Goal: Transaction & Acquisition: Purchase product/service

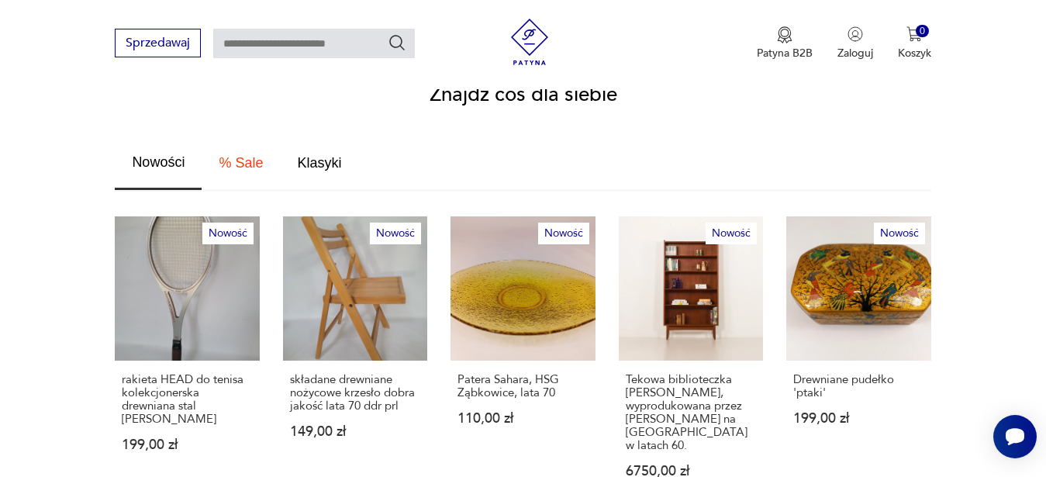
scroll to position [851, 0]
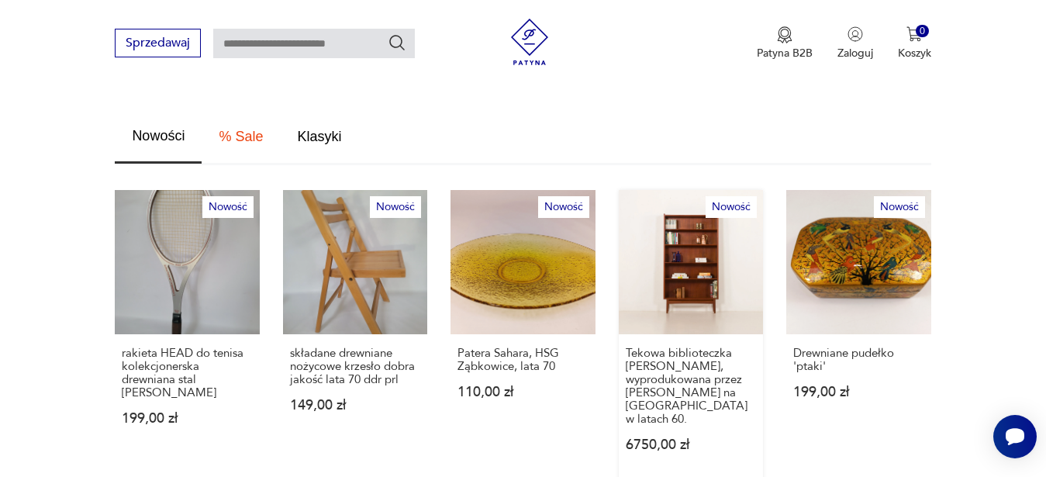
click at [711, 257] on link "Nowość Tekowa biblioteczka [PERSON_NAME], wyprodukowana przez [PERSON_NAME] na …" at bounding box center [691, 336] width 144 height 292
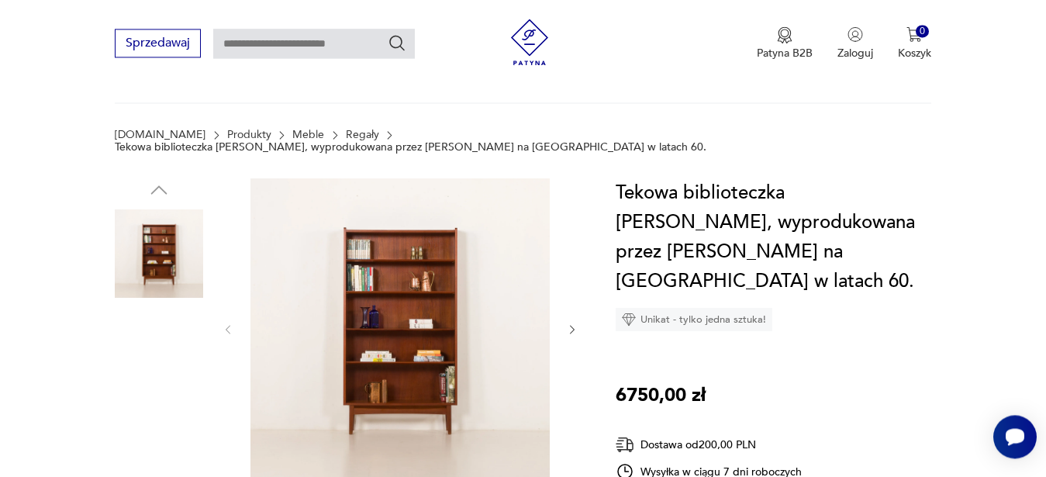
scroll to position [158, 0]
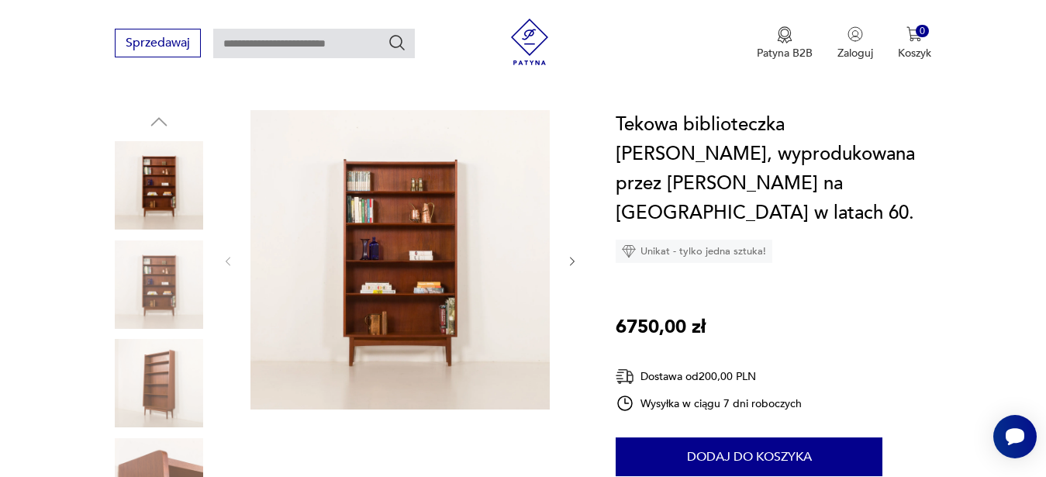
click at [571, 255] on icon "button" at bounding box center [572, 261] width 13 height 13
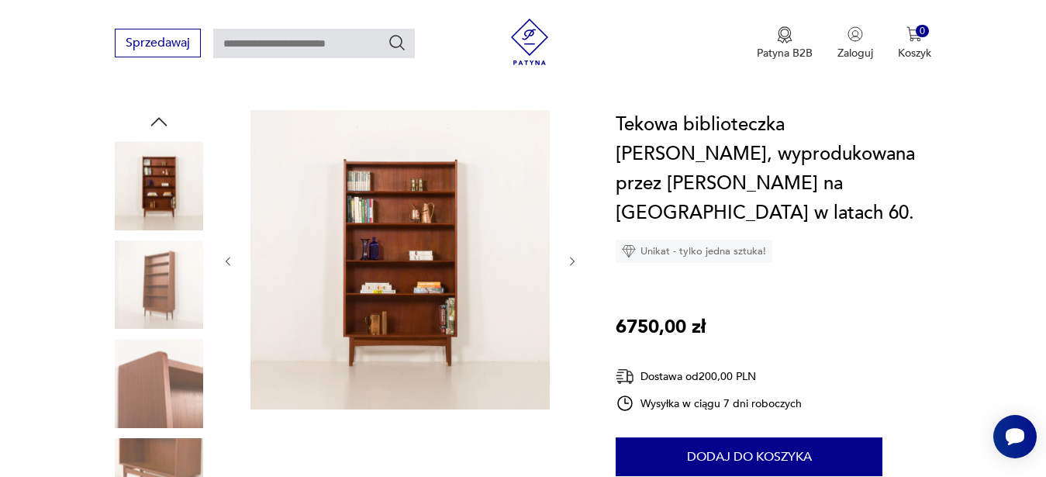
click at [571, 255] on icon "button" at bounding box center [572, 261] width 13 height 13
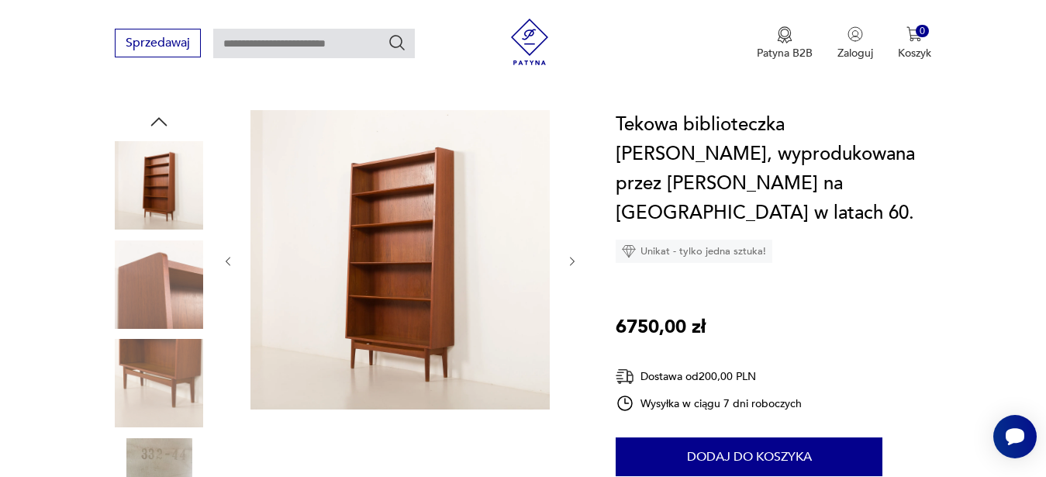
click at [571, 255] on icon "button" at bounding box center [572, 261] width 13 height 13
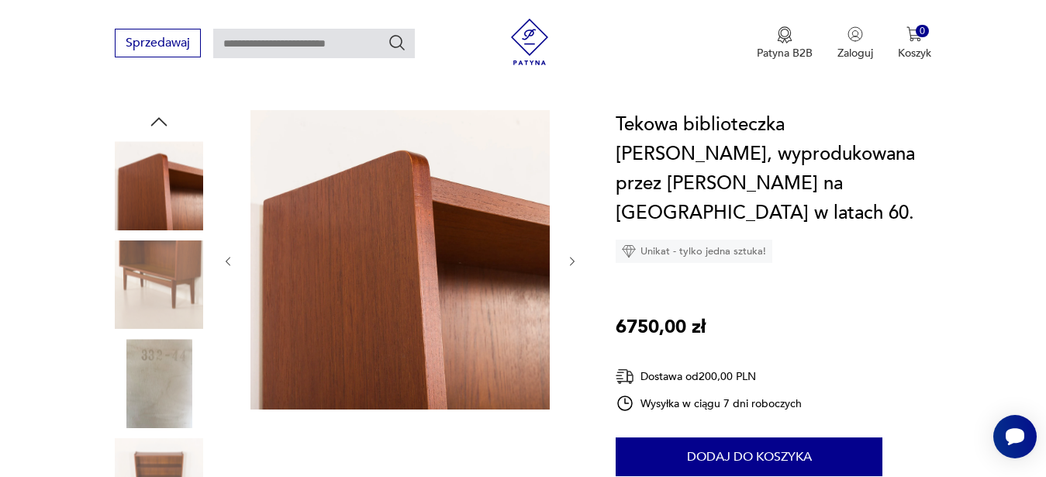
click at [571, 255] on icon "button" at bounding box center [572, 261] width 13 height 13
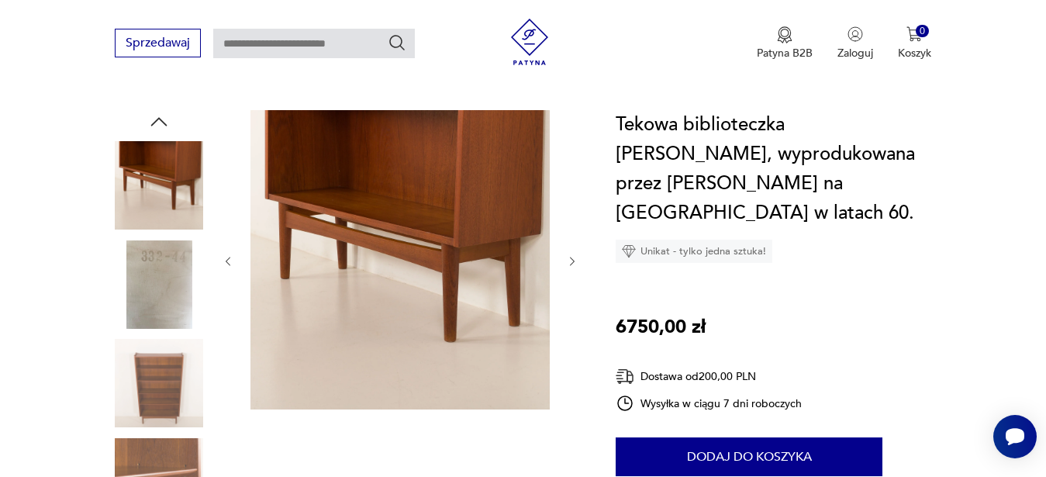
click at [571, 255] on icon "button" at bounding box center [572, 261] width 13 height 13
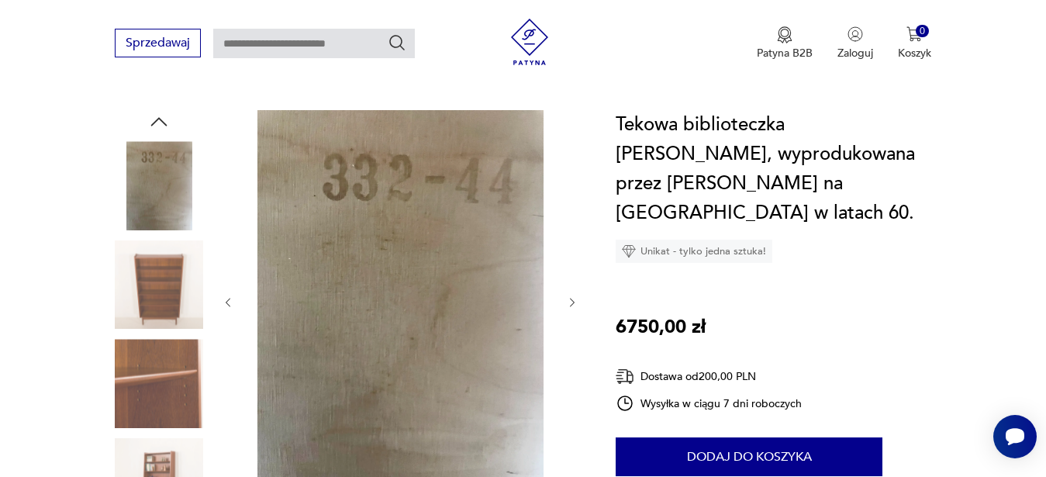
click at [571, 247] on div at bounding box center [400, 302] width 357 height 385
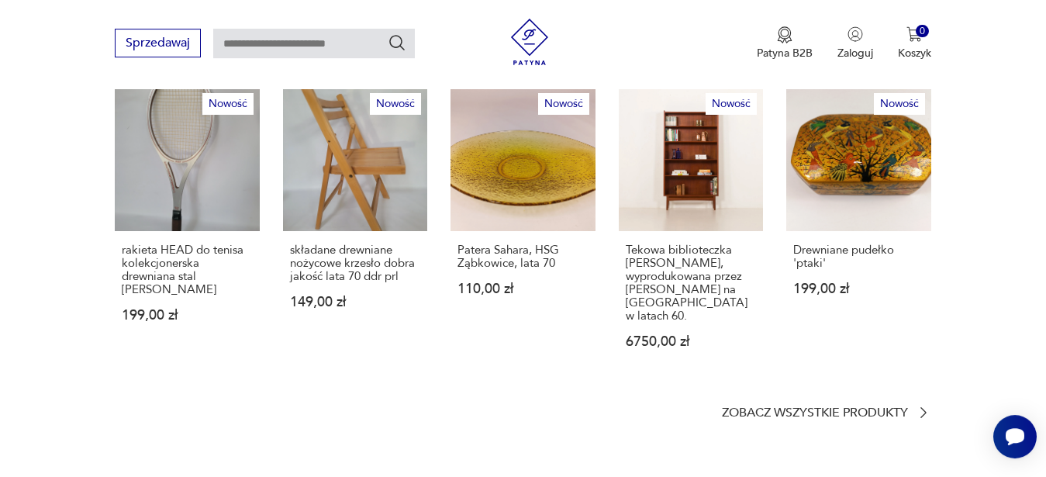
scroll to position [1000, 0]
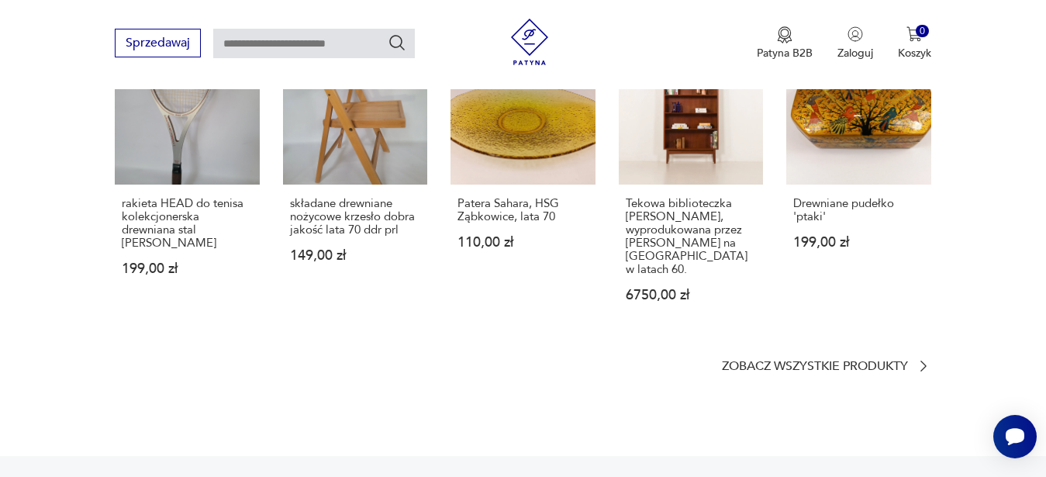
click at [961, 71] on div "Sprzedawaj Patyna B2B Zaloguj 0 Koszyk Twój koszyk ( 0 ) Brak produktów w koszy…" at bounding box center [523, 44] width 1046 height 89
